Goal: Transaction & Acquisition: Book appointment/travel/reservation

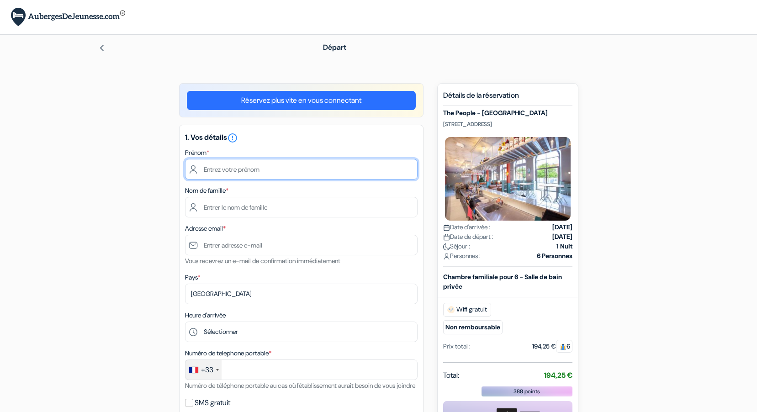
click at [224, 171] on input "text" at bounding box center [301, 169] width 233 height 21
type input "dominique"
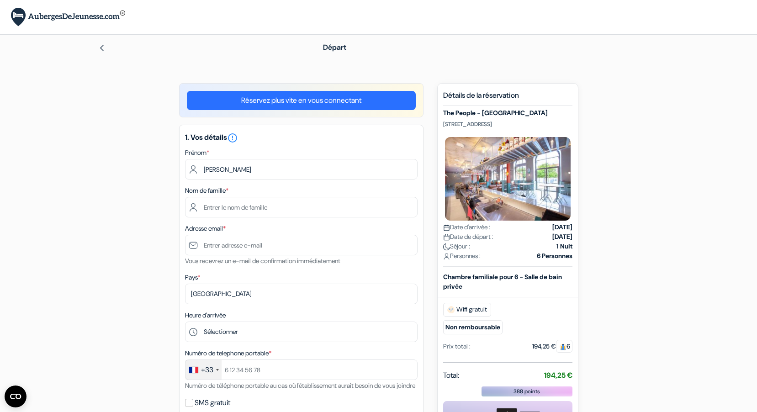
type input "Bourgeois"
type input "[EMAIL_ADDRESS][PERSON_NAME][DOMAIN_NAME]"
type input "0669147377"
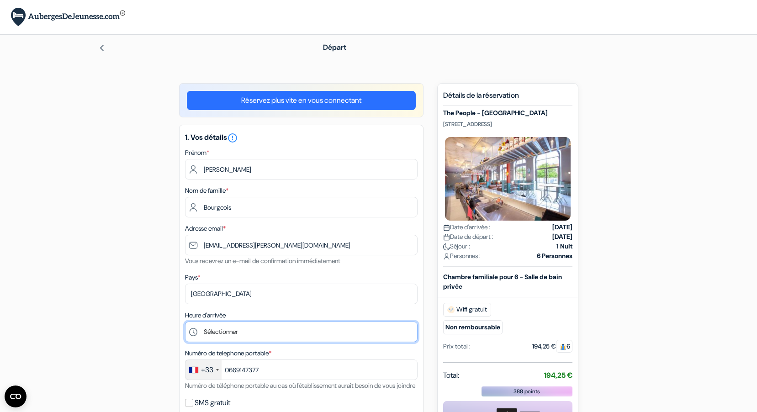
click at [213, 330] on select "Sélectionner 1:00 2:00 3:00 4:00 5:00 6:00 7:00 8:00 9:00 10:00 11:00 12:00 13:…" at bounding box center [301, 332] width 233 height 21
select select "15"
click at [185, 322] on select "Sélectionner 1:00 2:00 3:00 4:00 5:00 6:00 7:00 8:00 9:00 10:00 11:00 12:00 13:…" at bounding box center [301, 332] width 233 height 21
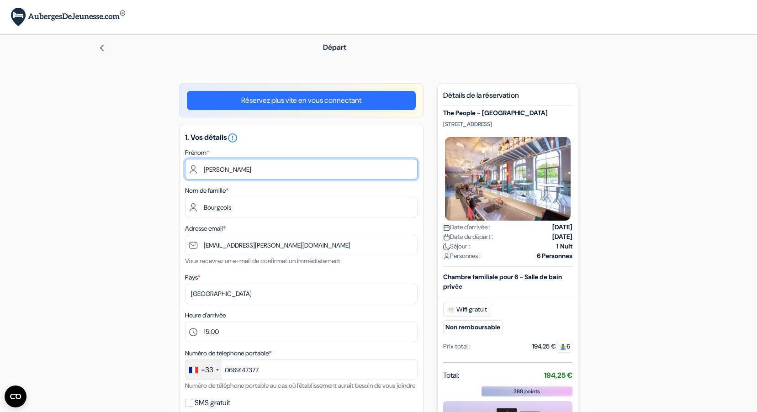
drag, startPoint x: 273, startPoint y: 171, endPoint x: 196, endPoint y: 155, distance: 78.5
click at [195, 161] on input "dominique" at bounding box center [301, 169] width 233 height 21
type input "l"
type input "Christian"
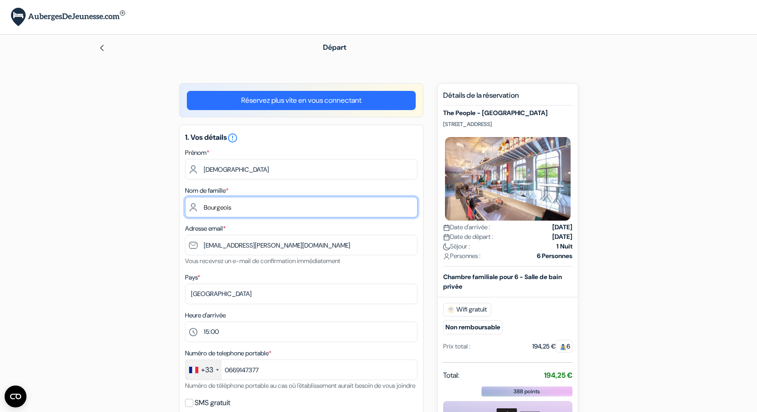
drag, startPoint x: 250, startPoint y: 212, endPoint x: 175, endPoint y: 207, distance: 75.2
click at [175, 207] on div "add_box The People - Strasbourg 7 rue de la Krutenau, Strasbourg, France done d…" at bounding box center [378, 417] width 603 height 668
type input "lenglart"
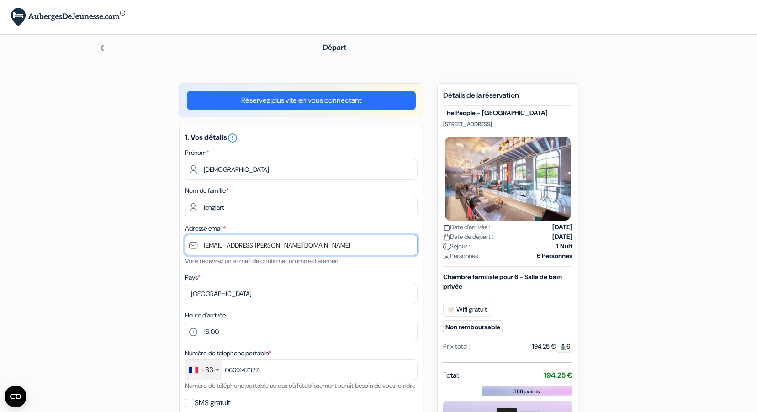
drag, startPoint x: 322, startPoint y: 246, endPoint x: 185, endPoint y: 253, distance: 137.3
click at [185, 253] on div "Adresse email * bourgeois-dominique@laposte.net Vous recevrez un e-mail de conf…" at bounding box center [301, 244] width 233 height 43
type input "l"
type input "[EMAIL_ADDRESS][PERSON_NAME][DOMAIN_NAME]"
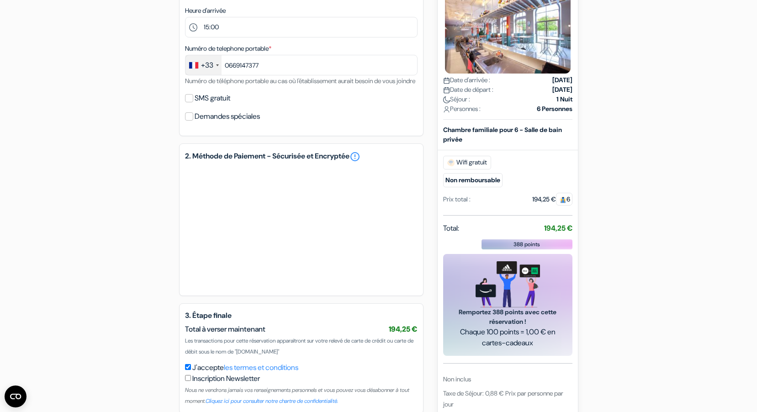
scroll to position [359, 0]
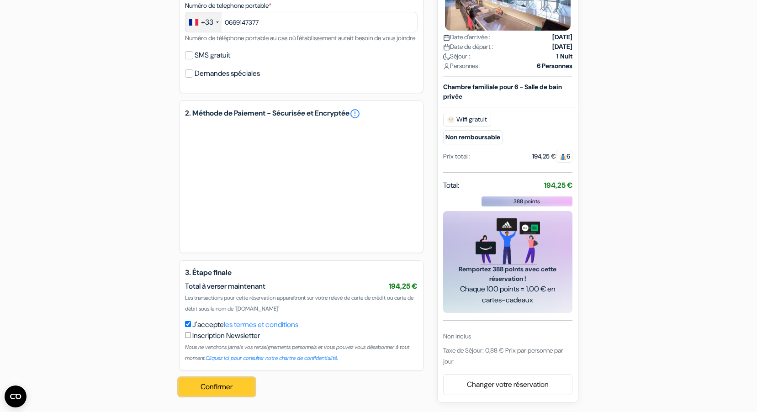
click at [207, 388] on button "Confirmer Loading..." at bounding box center [217, 386] width 76 height 17
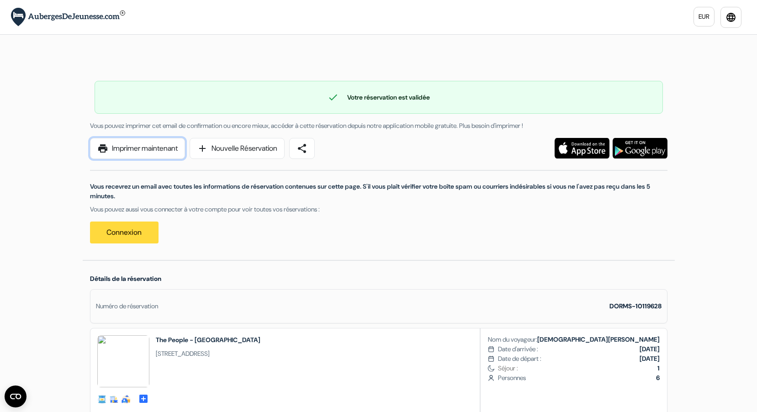
click at [150, 151] on link "print Imprimer maintenant" at bounding box center [137, 148] width 95 height 21
